Goal: Task Accomplishment & Management: Use online tool/utility

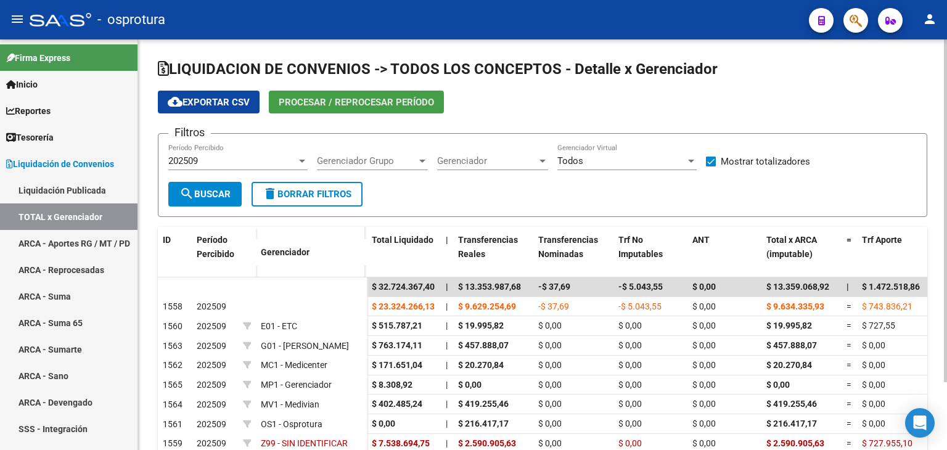
click at [317, 109] on button "Procesar / Reprocesar período" at bounding box center [356, 102] width 175 height 23
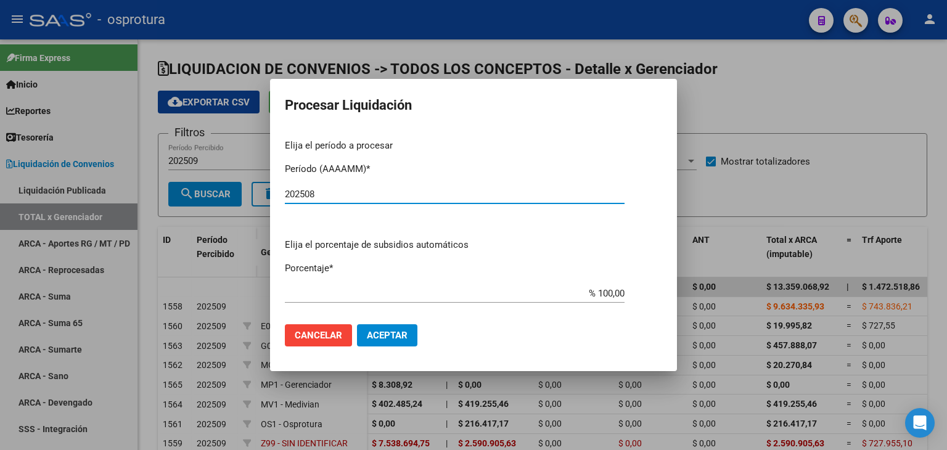
type input "202508"
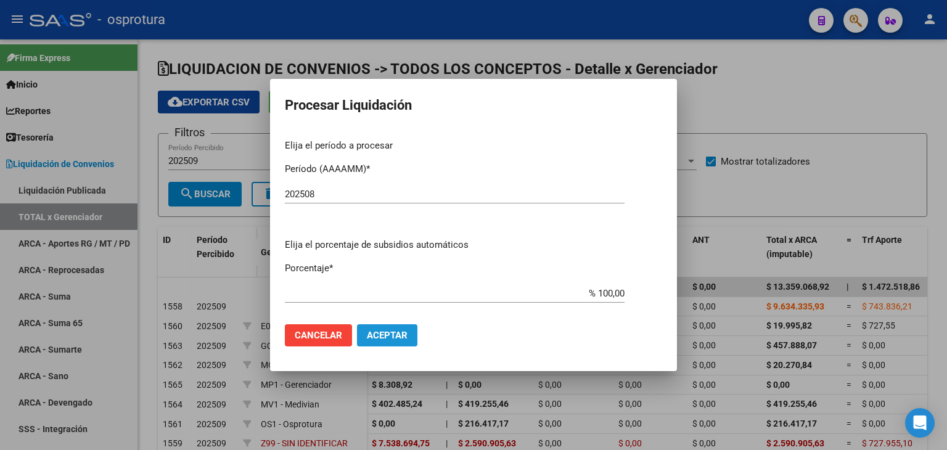
click at [400, 334] on span "Aceptar" at bounding box center [387, 335] width 41 height 11
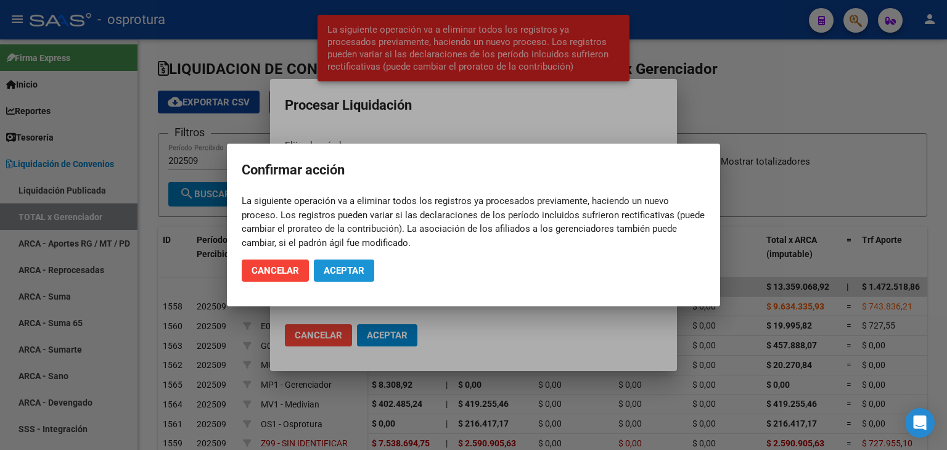
click at [362, 267] on span "Aceptar" at bounding box center [344, 270] width 41 height 11
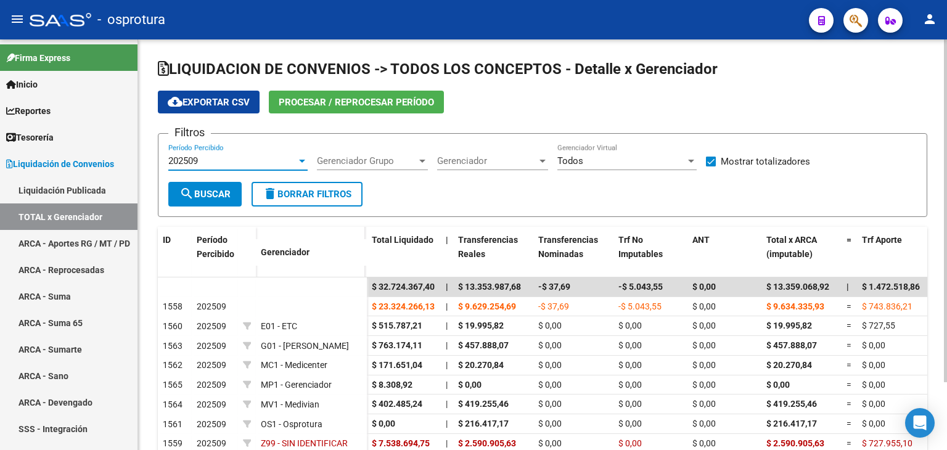
click at [256, 157] on div "202509" at bounding box center [232, 160] width 128 height 11
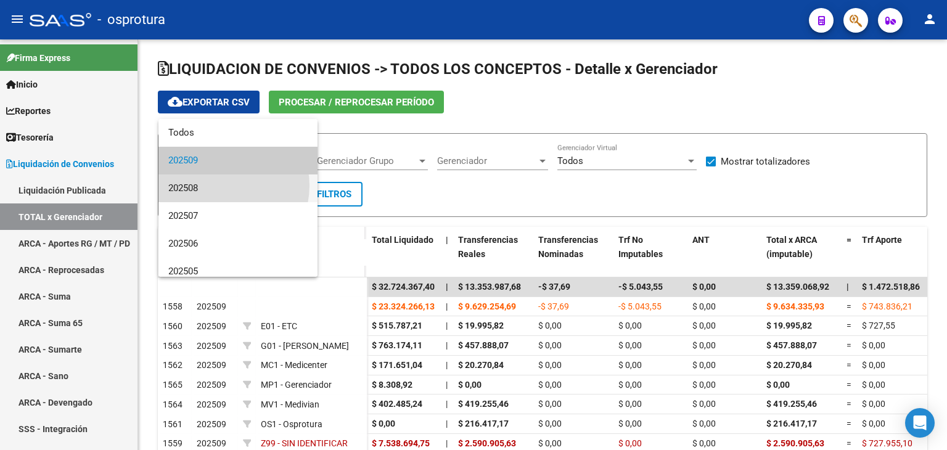
click at [220, 186] on span "202508" at bounding box center [237, 188] width 139 height 28
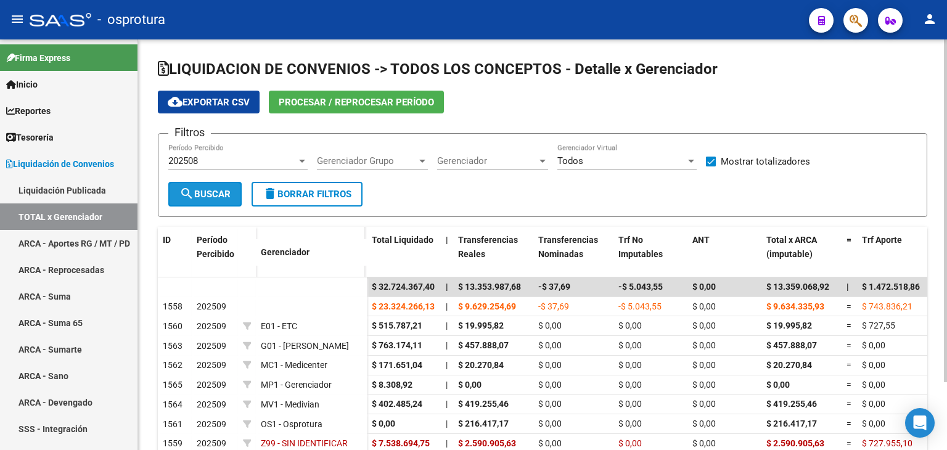
click at [207, 191] on span "search Buscar" at bounding box center [204, 194] width 51 height 11
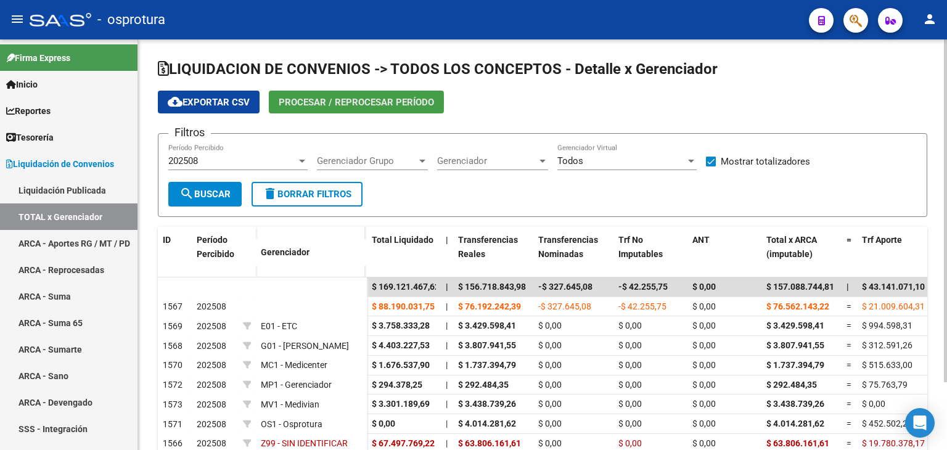
click at [356, 102] on span "Procesar / Reprocesar período" at bounding box center [356, 102] width 155 height 11
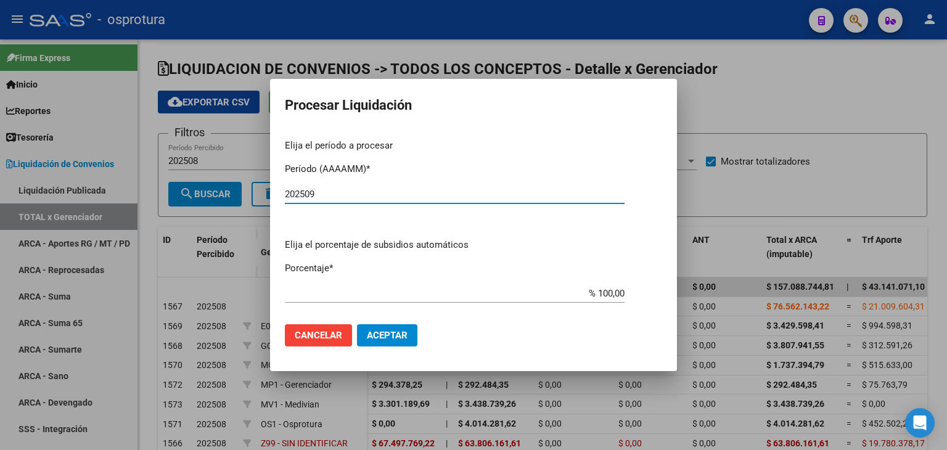
type input "202509"
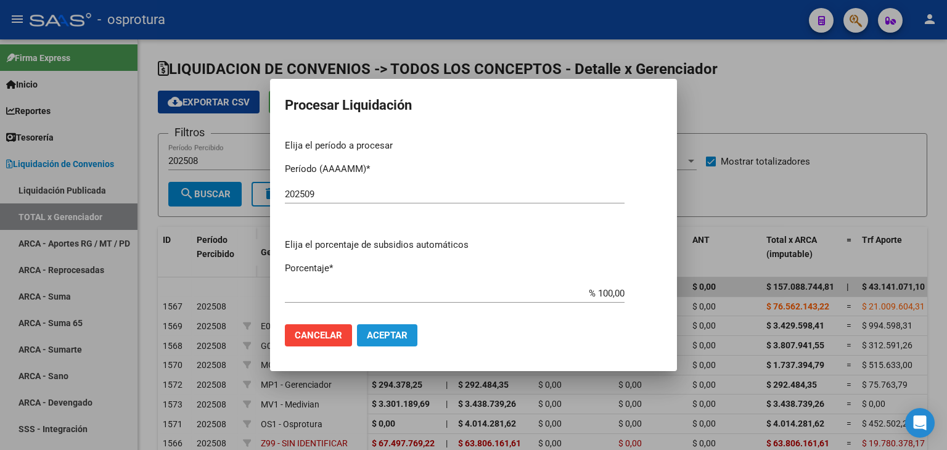
click at [400, 332] on span "Aceptar" at bounding box center [387, 335] width 41 height 11
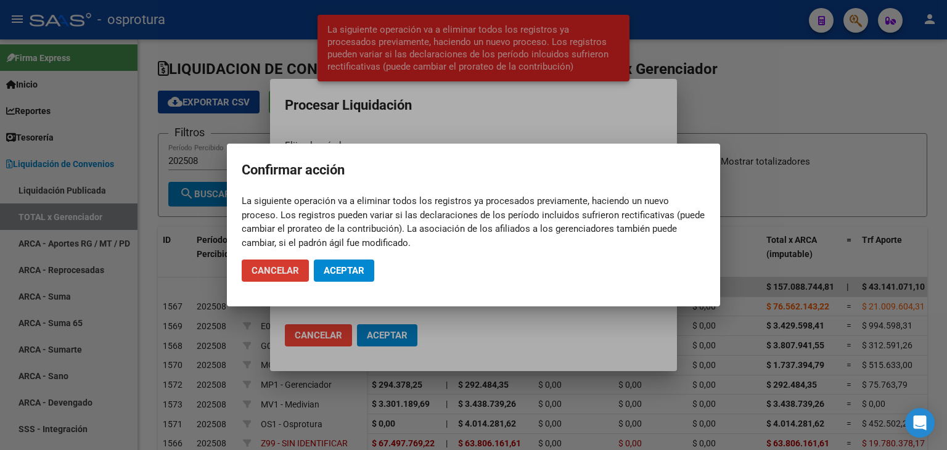
click at [343, 269] on span "Aceptar" at bounding box center [344, 270] width 41 height 11
